Goal: Transaction & Acquisition: Purchase product/service

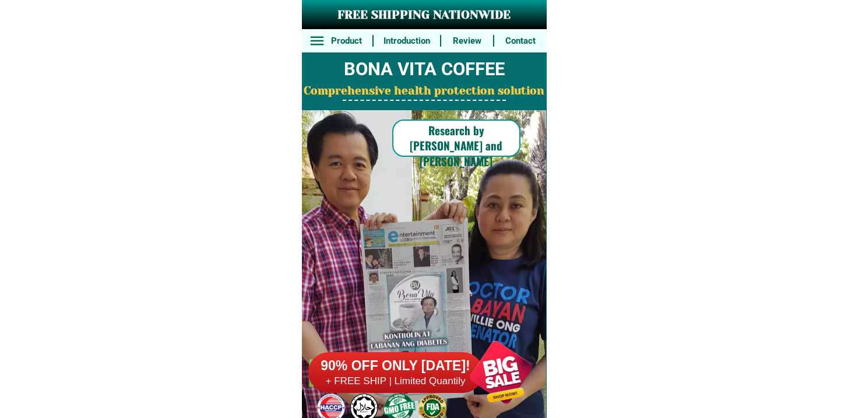
click at [445, 374] on h6 "90% OFF ONLY [DATE]!" at bounding box center [395, 365] width 175 height 17
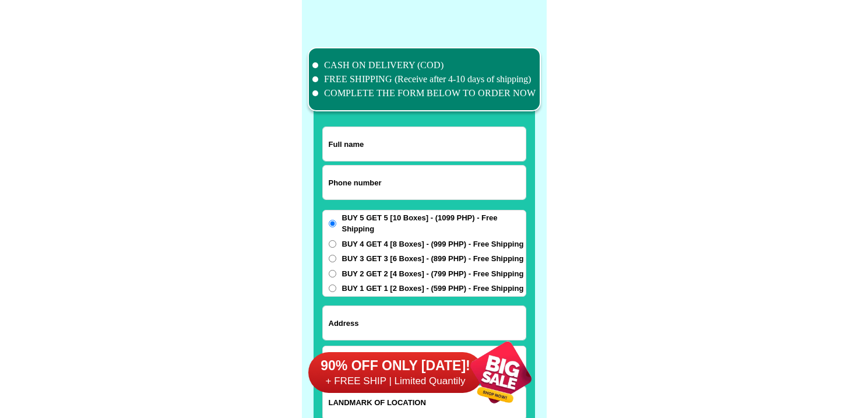
scroll to position [9059, 0]
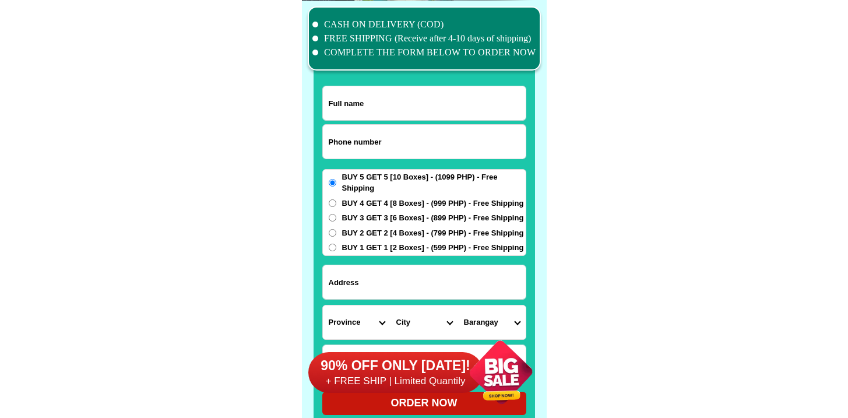
click at [349, 142] on input "Input phone_number" at bounding box center [424, 142] width 203 height 34
paste input "9238110348"
click at [323, 142] on input "9238110348" at bounding box center [424, 142] width 203 height 34
type input "09238110348"
click at [396, 122] on form "09238110348 ORDER NOW Province [GEOGRAPHIC_DATA] [GEOGRAPHIC_DATA] [GEOGRAPHIC_…" at bounding box center [424, 250] width 204 height 329
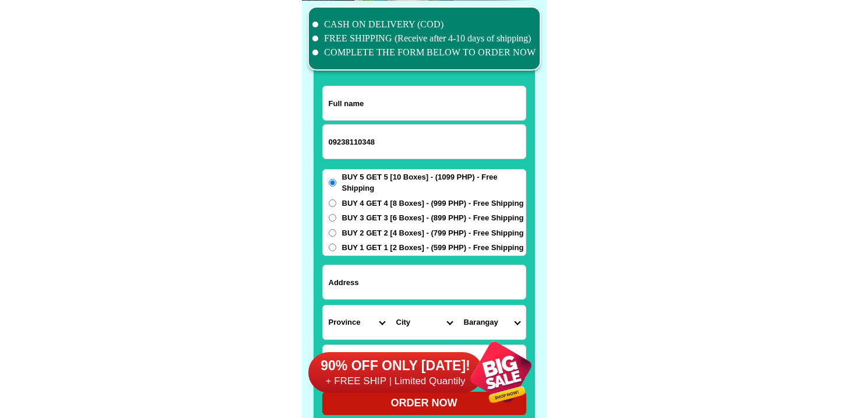
click at [392, 100] on input "Input full_name" at bounding box center [424, 103] width 203 height 34
paste input "[PERSON_NAME]"
type input "[PERSON_NAME]"
click at [361, 244] on span "BUY 1 GET 1 [2 Boxes] - (599 PHP) - Free Shipping" at bounding box center [433, 248] width 182 height 12
click at [336, 244] on input "BUY 1 GET 1 [2 Boxes] - (599 PHP) - Free Shipping" at bounding box center [333, 248] width 8 height 8
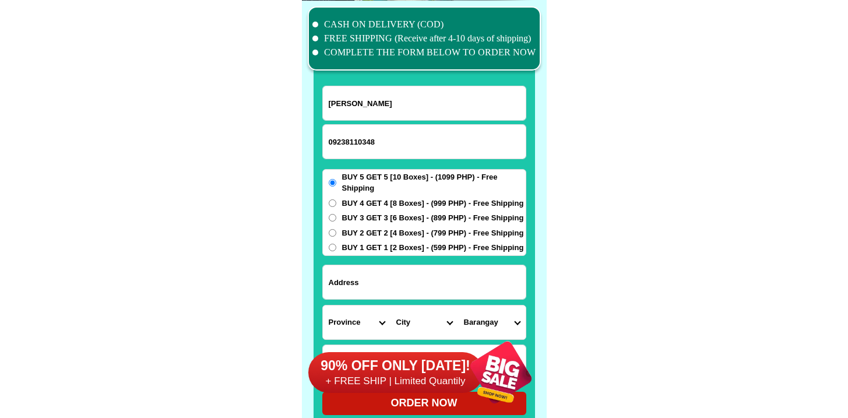
radio input "true"
click at [382, 287] on input "Input address" at bounding box center [424, 282] width 203 height 34
paste input "San [PERSON_NAME] Licab Nueva-ecija"
type input "San [PERSON_NAME] Licab Nueva-ecija"
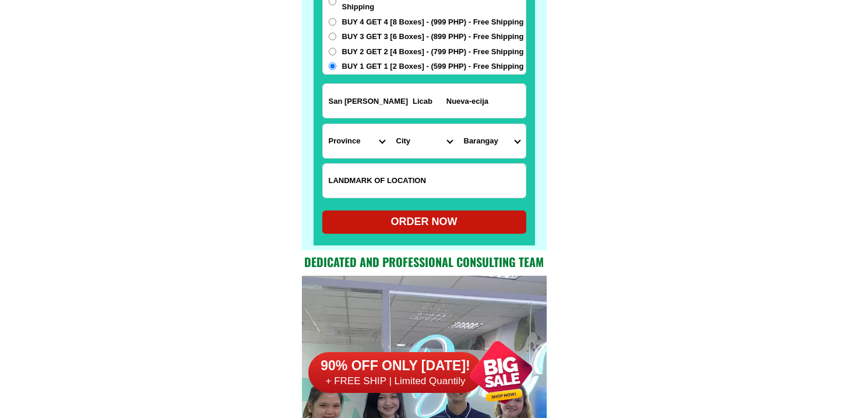
scroll to position [9275, 0]
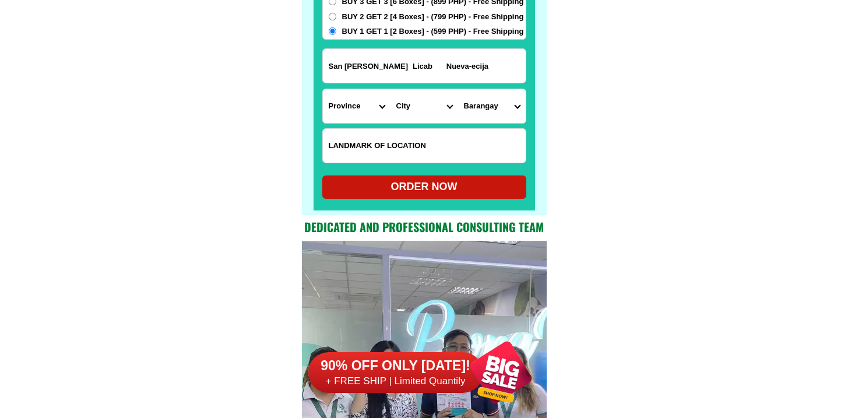
click at [390, 152] on input "Input LANDMARKOFLOCATION" at bounding box center [424, 146] width 203 height 34
paste input "Closed to INC [GEOGRAPHIC_DATA][PERSON_NAME] NE"
type input "Closed to INC [GEOGRAPHIC_DATA][PERSON_NAME] NE"
click at [355, 112] on select "Province [GEOGRAPHIC_DATA] [GEOGRAPHIC_DATA] [GEOGRAPHIC_DATA] [GEOGRAPHIC_DATA…" at bounding box center [357, 106] width 68 height 34
select select "63_198"
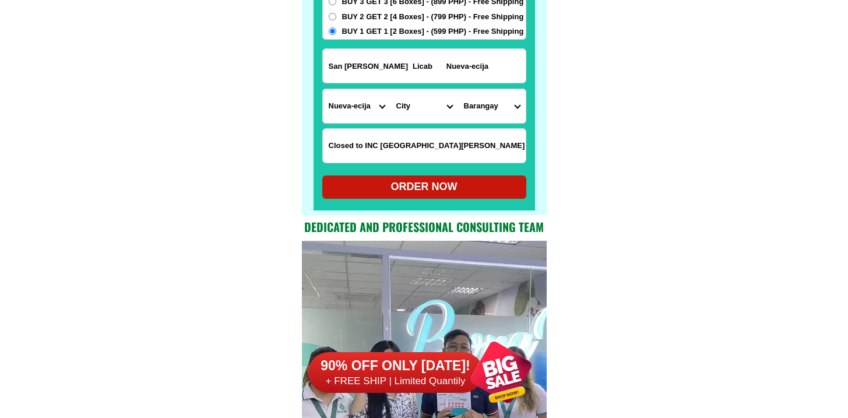
click at [323, 89] on select "Province [GEOGRAPHIC_DATA] [GEOGRAPHIC_DATA] [GEOGRAPHIC_DATA] [GEOGRAPHIC_DATA…" at bounding box center [357, 106] width 68 height 34
click at [406, 108] on select "City [GEOGRAPHIC_DATA] [GEOGRAPHIC_DATA] [GEOGRAPHIC_DATA]-city [GEOGRAPHIC_DAT…" at bounding box center [424, 106] width 68 height 34
select select "63_1984881"
click at [390, 89] on select "City [GEOGRAPHIC_DATA] [GEOGRAPHIC_DATA] [GEOGRAPHIC_DATA]-city [GEOGRAPHIC_DAT…" at bounding box center [424, 106] width 68 height 34
click at [485, 102] on select "[GEOGRAPHIC_DATA][PERSON_NAME][GEOGRAPHIC_DATA] [GEOGRAPHIC_DATA][PERSON_NAME] …" at bounding box center [492, 106] width 68 height 34
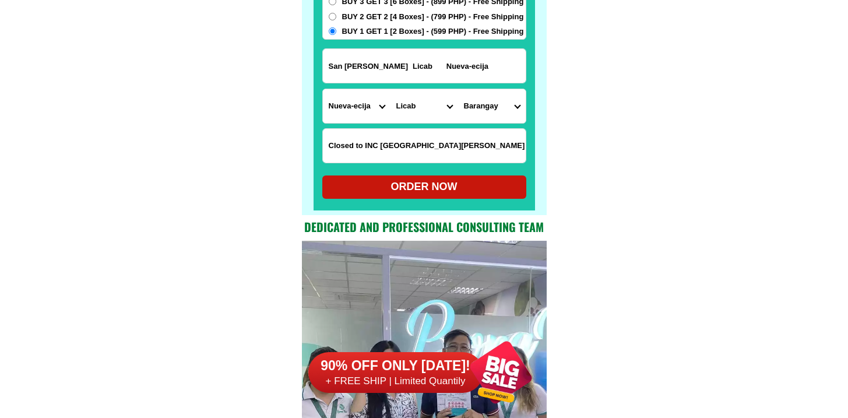
select select "63_19848811598"
click at [458, 89] on select "[GEOGRAPHIC_DATA][PERSON_NAME][GEOGRAPHIC_DATA] [GEOGRAPHIC_DATA][PERSON_NAME] …" at bounding box center [492, 106] width 68 height 34
click at [460, 183] on div "ORDER NOW" at bounding box center [424, 187] width 204 height 16
radio input "true"
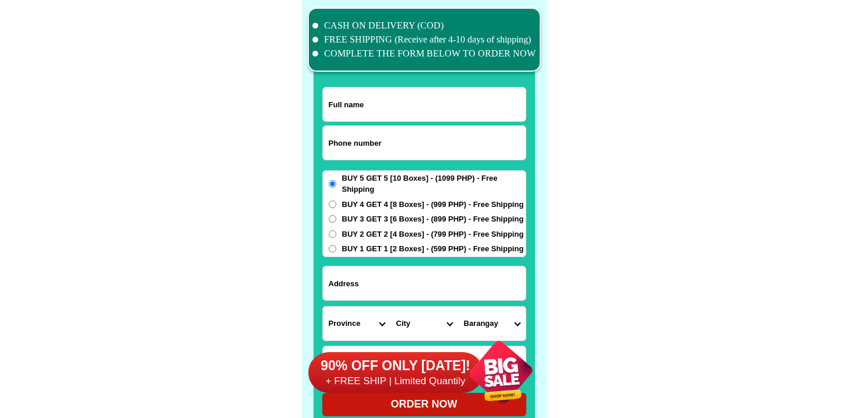
scroll to position [9059, 0]
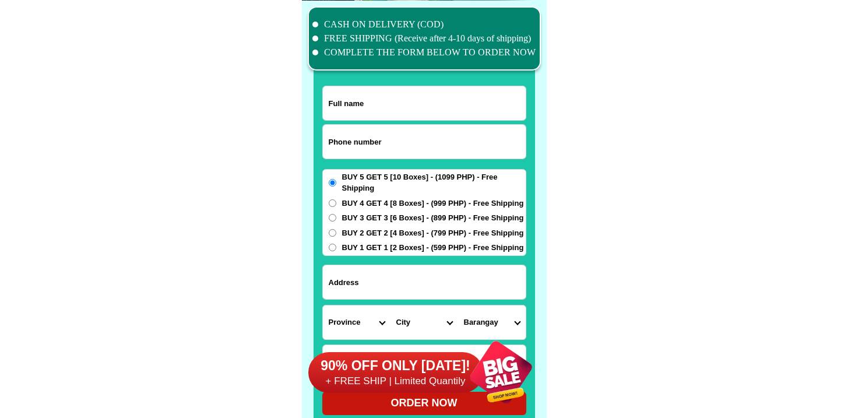
click at [412, 154] on input "Input phone_number" at bounding box center [424, 142] width 203 height 34
paste input "9050338281"
click at [329, 143] on input "9050338281" at bounding box center [424, 142] width 203 height 34
type input "09050338281"
click at [340, 110] on input "Input full_name" at bounding box center [424, 103] width 203 height 34
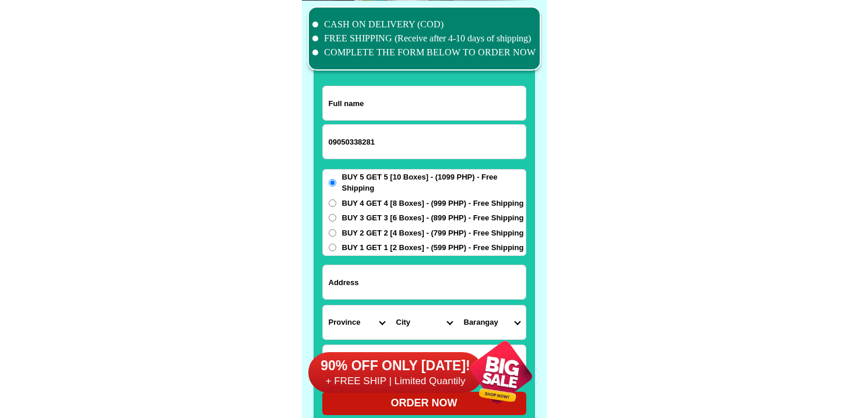
paste input "Narcisa Jainar"
paste input "General Antonio Luna Street, Purok Mauswagon, Lower Taway, Ipil. Zamboanga Sibu…"
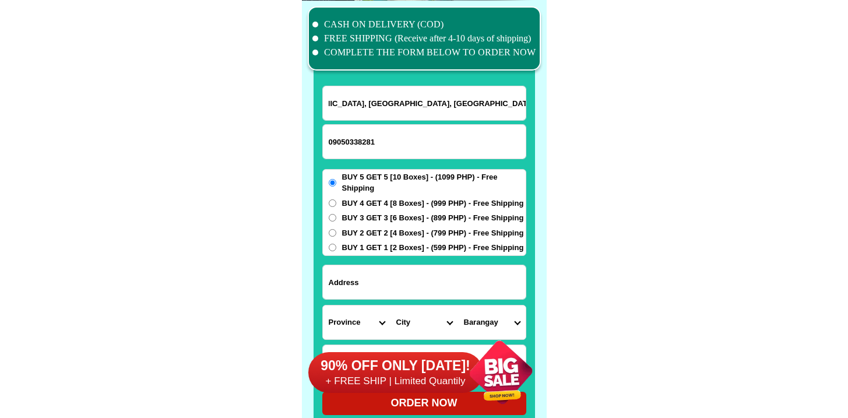
type input "Narcisa Jainar"
click at [413, 298] on input "Input address" at bounding box center [424, 282] width 203 height 34
paste input "General Antonio Luna Street, Purok Mauswagon, Lower Taway, Ipil. Zamboanga Sibu…"
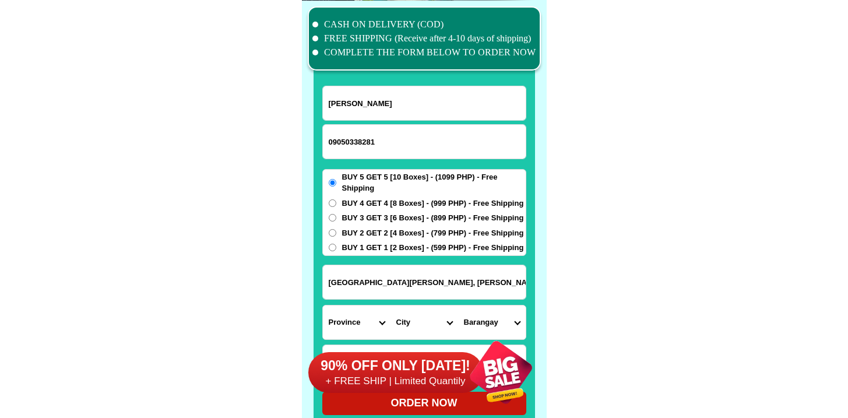
scroll to position [0, 122]
type input "General Antonio Luna Street, Purok Mauswagon, Lower Taway, Ipil. Zamboanga Sibu…"
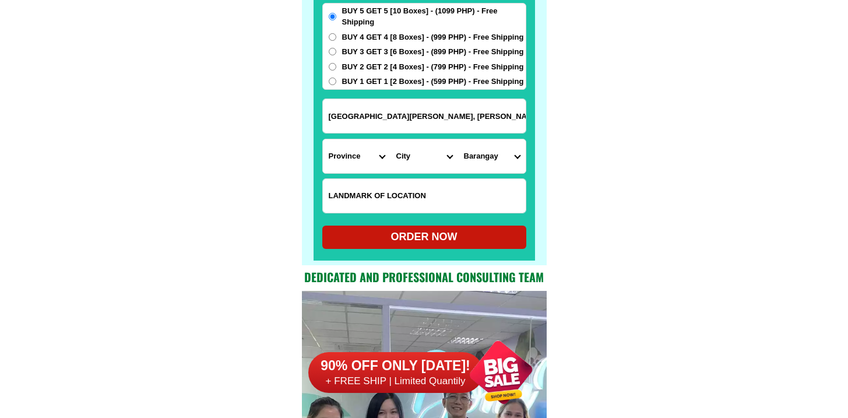
scroll to position [9234, 0]
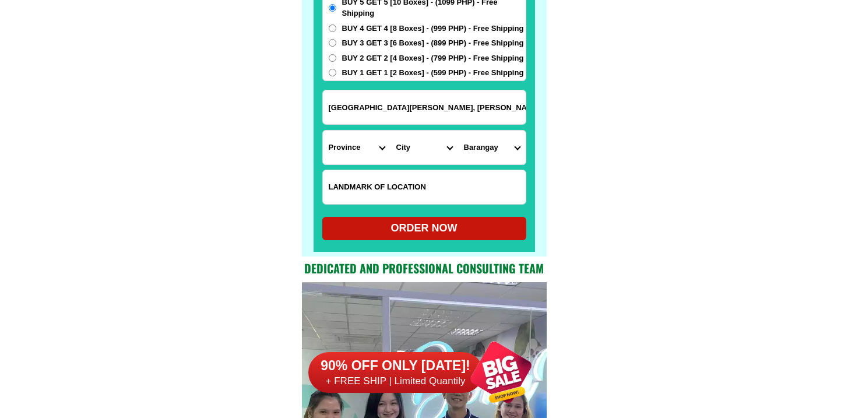
click at [361, 29] on span "BUY 4 GET 4 [8 Boxes] - (999 PHP) - Free Shipping" at bounding box center [433, 29] width 182 height 12
click at [336, 29] on input "BUY 4 GET 4 [8 Boxes] - (999 PHP) - Free Shipping" at bounding box center [333, 28] width 8 height 8
radio input "true"
click at [381, 181] on input "Input LANDMARKOFLOCATION" at bounding box center [424, 187] width 203 height 34
paste input "Near STII. School"
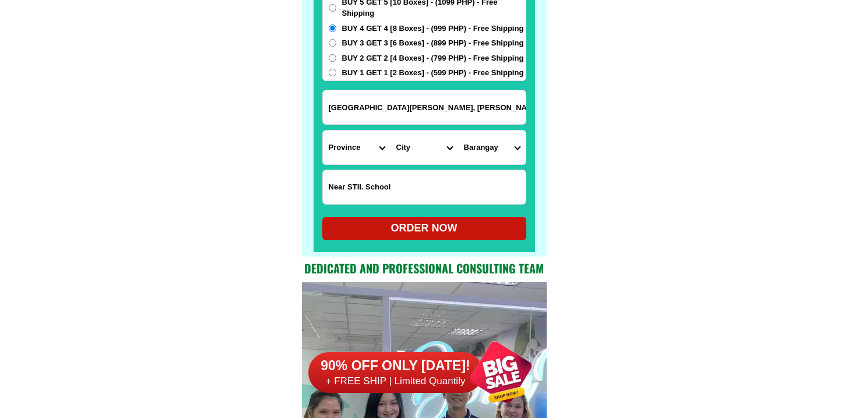
type input "Near STII. School"
drag, startPoint x: 390, startPoint y: 103, endPoint x: 641, endPoint y: 122, distance: 251.3
click at [379, 152] on select "Province [GEOGRAPHIC_DATA] [GEOGRAPHIC_DATA] [GEOGRAPHIC_DATA] [GEOGRAPHIC_DATA…" at bounding box center [357, 148] width 68 height 34
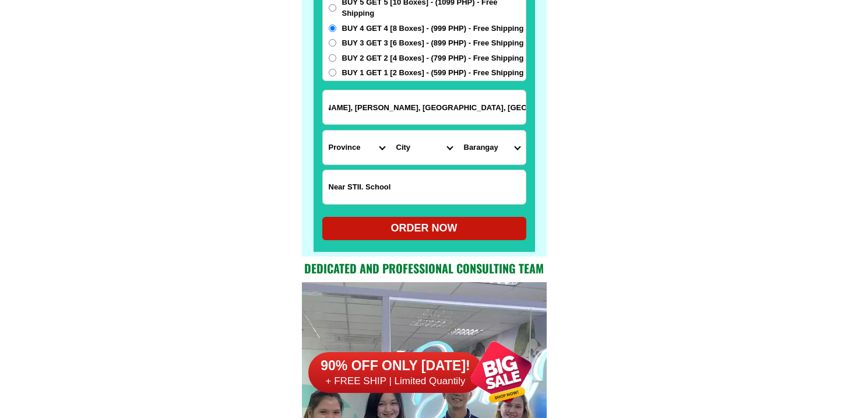
scroll to position [0, 0]
click at [323, 131] on select "Province [GEOGRAPHIC_DATA] [GEOGRAPHIC_DATA] [GEOGRAPHIC_DATA] [GEOGRAPHIC_DATA…" at bounding box center [357, 148] width 68 height 34
click at [378, 146] on select "Province [GEOGRAPHIC_DATA] [GEOGRAPHIC_DATA] [GEOGRAPHIC_DATA] [GEOGRAPHIC_DATA…" at bounding box center [357, 148] width 68 height 34
select select "63_480"
click at [323, 131] on select "Province [GEOGRAPHIC_DATA] [GEOGRAPHIC_DATA] [GEOGRAPHIC_DATA] [GEOGRAPHIC_DATA…" at bounding box center [357, 148] width 68 height 34
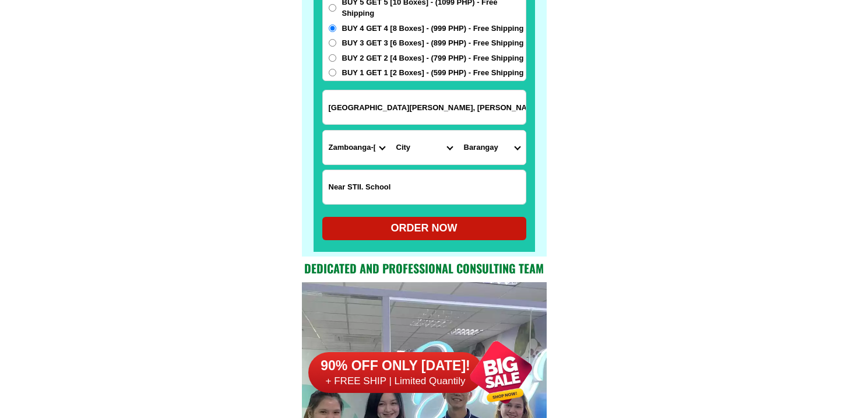
click at [430, 141] on select "City Buug Diplahan Imelda Ipil Kabasalan Mabuhay Malangas Naga Olutanga Payao R…" at bounding box center [424, 148] width 68 height 34
drag, startPoint x: 453, startPoint y: 105, endPoint x: 527, endPoint y: 119, distance: 75.3
click at [463, 126] on form "Narcisa Jainar 09050338281 ORDER NOW General Antonio Luna Street, Purok Mauswag…" at bounding box center [424, 75] width 204 height 329
click at [446, 109] on input "General Antonio Luna Street, Purok Mauswagon, Lower Taway, Ipil. Zamboanga Sibu…" at bounding box center [424, 107] width 203 height 34
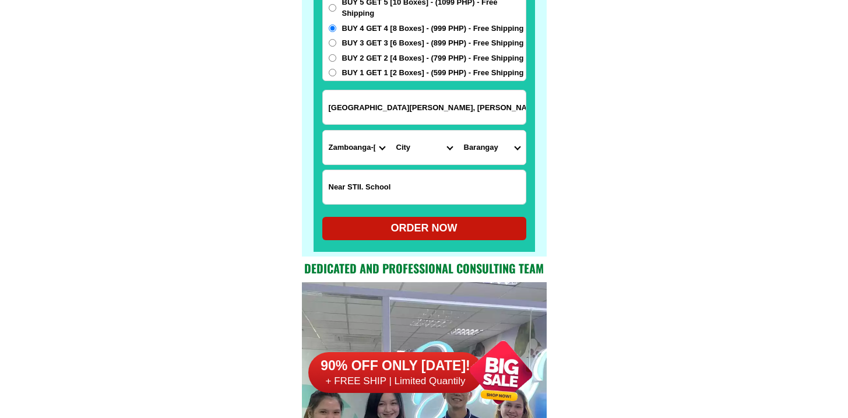
scroll to position [0, 122]
drag, startPoint x: 435, startPoint y: 110, endPoint x: 626, endPoint y: 102, distance: 191.3
click at [417, 153] on select "City Buug Diplahan Imelda Ipil Kabasalan Mabuhay Malangas Naga Olutanga Payao R…" at bounding box center [424, 148] width 68 height 34
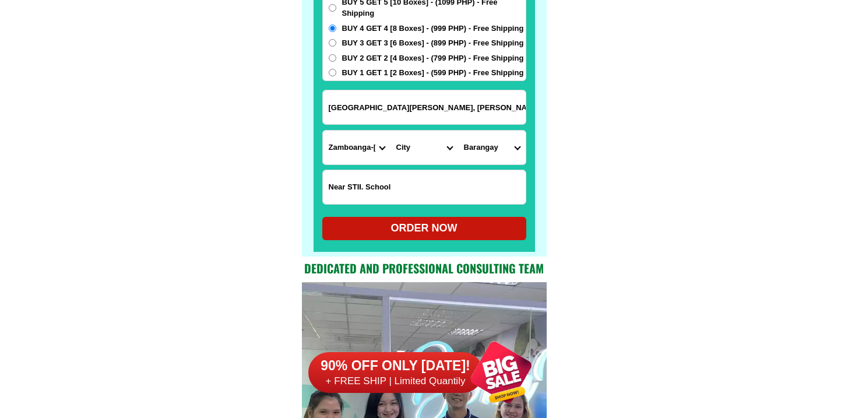
select select "63_4805196"
click at [390, 131] on select "City Buug Diplahan Imelda Ipil Kabasalan Mabuhay Malangas Naga Olutanga Payao R…" at bounding box center [424, 148] width 68 height 34
click at [477, 110] on input "General Antonio Luna Street, Purok Mauswagon, Lower Taway, Ipil. Zamboanga Sibu…" at bounding box center [424, 107] width 203 height 34
drag, startPoint x: 428, startPoint y: 103, endPoint x: 640, endPoint y: 108, distance: 211.6
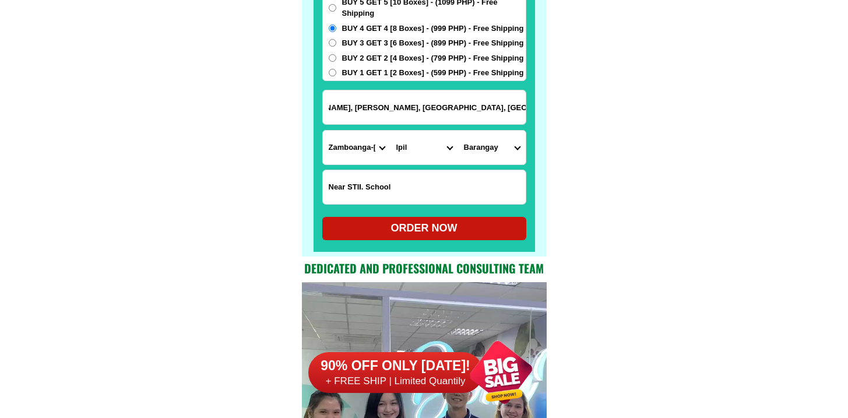
click at [508, 147] on select "Barangay Bacalan Bangkerohan Bulu-an Caparan Domandan Don andres Dona josefa Gu…" at bounding box center [492, 148] width 68 height 34
select select "63_48051964071"
click at [458, 131] on select "Barangay Bacalan Bangkerohan Bulu-an Caparan Domandan Don andres Dona josefa Gu…" at bounding box center [492, 148] width 68 height 34
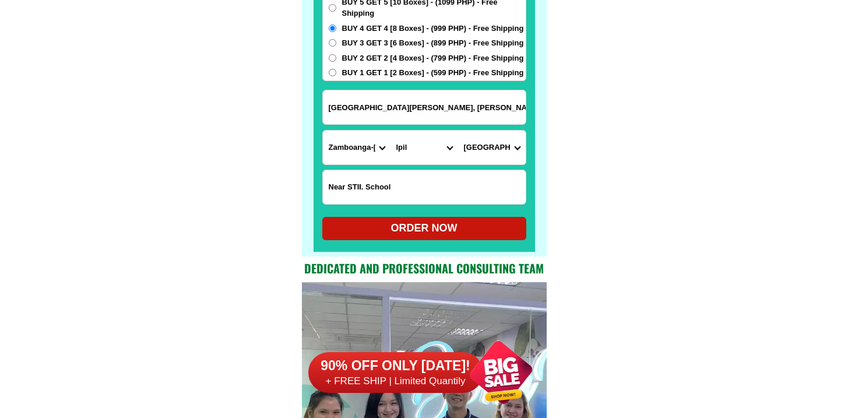
click at [466, 64] on div "BUY 5 GET 5 [10 Boxes] - (1099 PHP) - Free Shipping BUY 4 GET 4 [8 Boxes] - (99…" at bounding box center [424, 37] width 204 height 87
click at [454, 100] on input "General Antonio Luna Street, Purok Mauswagon, Lower Taway, Ipil. Zamboanga Sibu…" at bounding box center [424, 107] width 203 height 34
drag, startPoint x: 432, startPoint y: 107, endPoint x: 617, endPoint y: 113, distance: 184.8
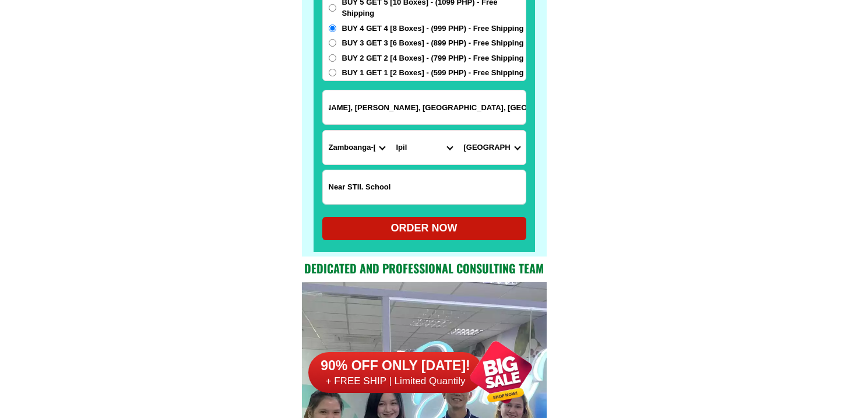
click at [509, 150] on select "Barangay Bacalan Bangkerohan Bulu-an Caparan Domandan Don andres Dona josefa Gu…" at bounding box center [492, 148] width 68 height 34
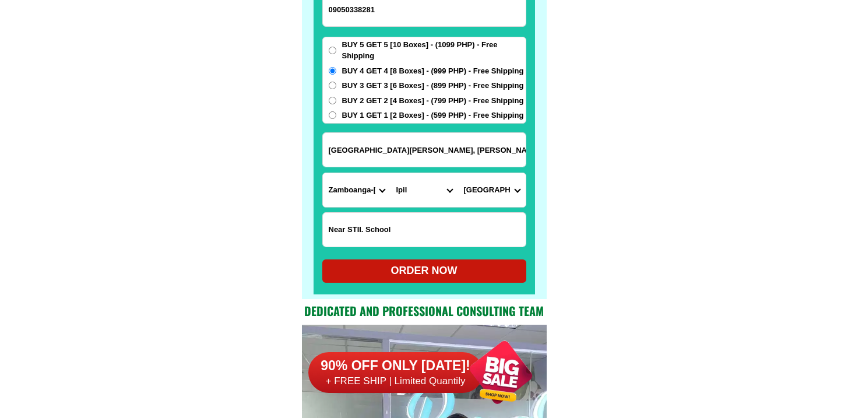
scroll to position [9172, 0]
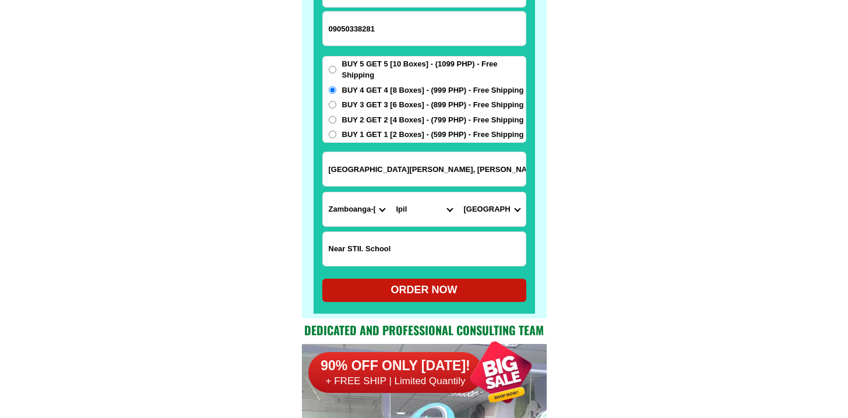
click at [486, 281] on div "ORDER NOW" at bounding box center [424, 290] width 204 height 23
type input "General Antonio Luna Street, Purok Mauswagon, Lower Taway, Ipil. Zamboanga Sibu…"
radio input "true"
